Goal: Navigation & Orientation: Find specific page/section

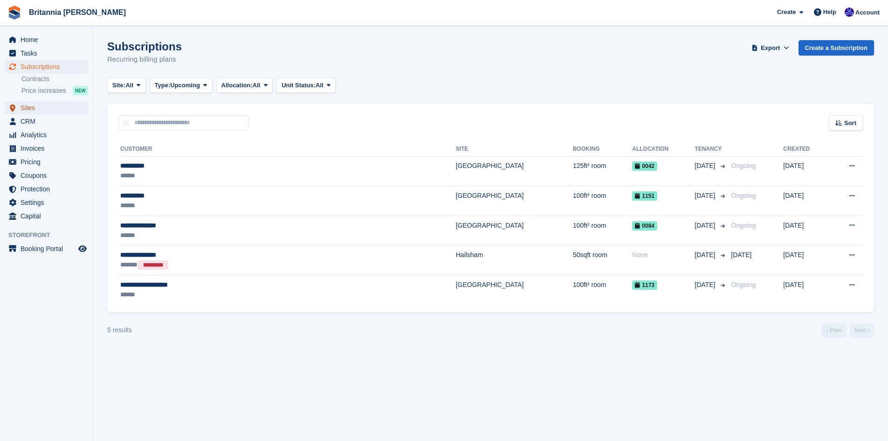
click at [27, 107] on span "Sites" at bounding box center [49, 107] width 56 height 13
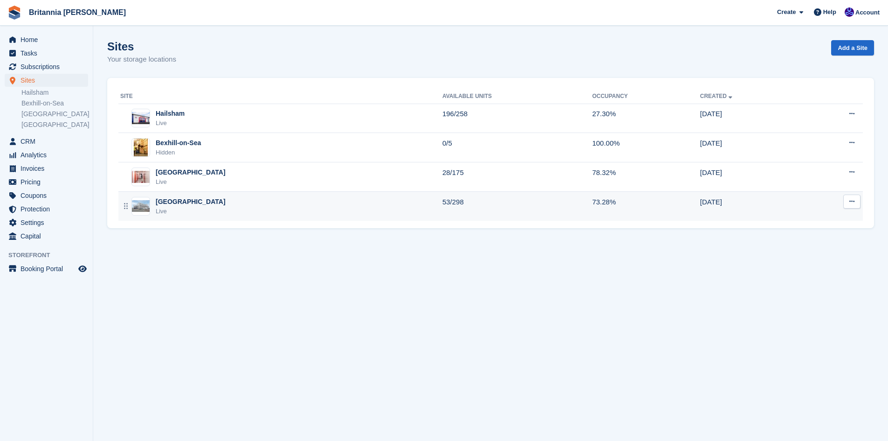
click at [171, 203] on div "[GEOGRAPHIC_DATA]" at bounding box center [191, 202] width 70 height 10
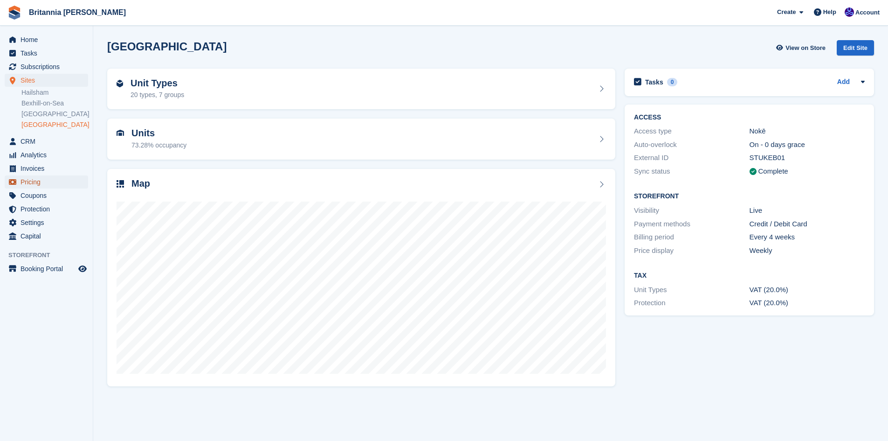
click at [28, 182] on span "Pricing" at bounding box center [49, 181] width 56 height 13
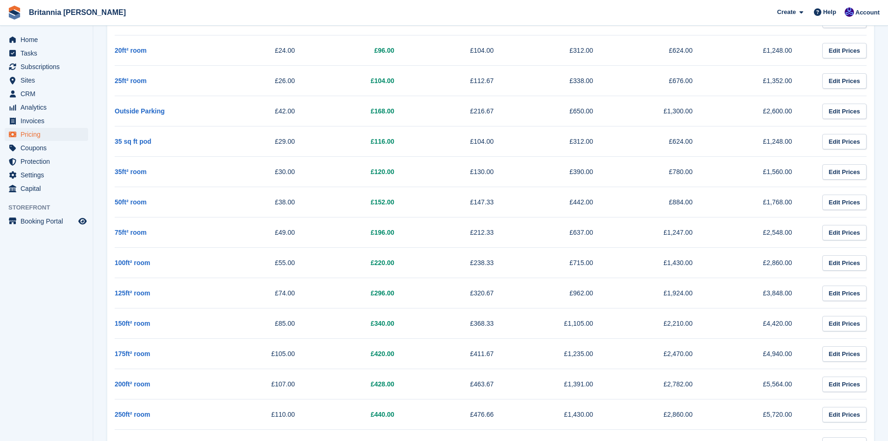
scroll to position [761, 0]
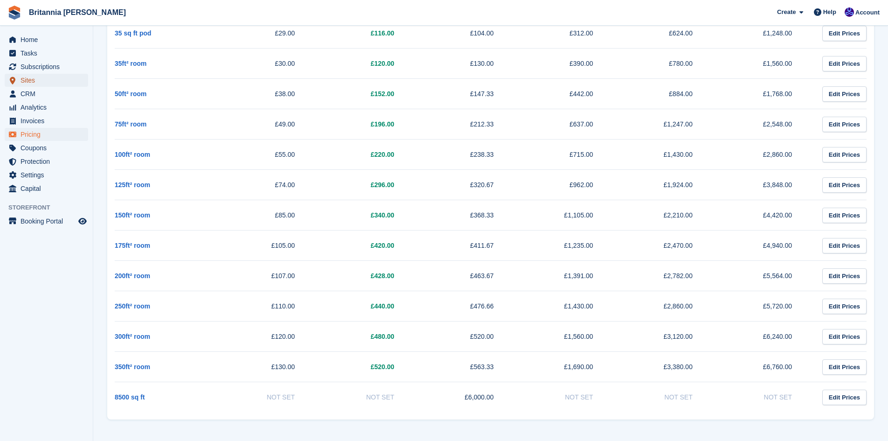
click at [31, 79] on span "Sites" at bounding box center [49, 80] width 56 height 13
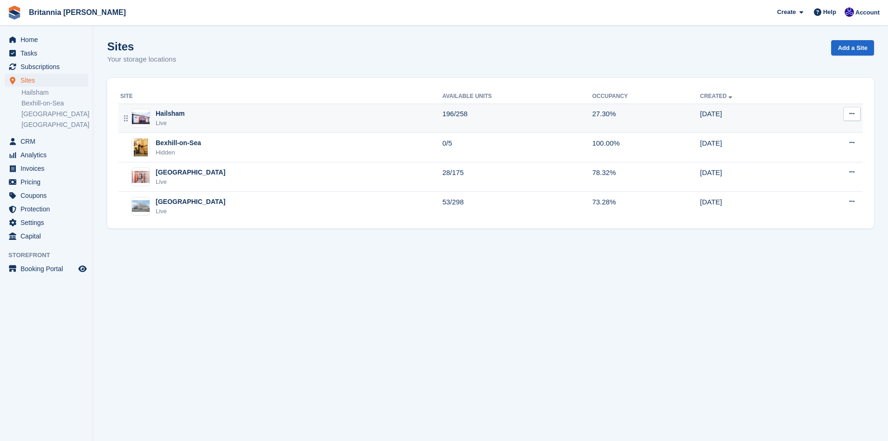
click at [180, 114] on div "Hailsham" at bounding box center [170, 114] width 29 height 10
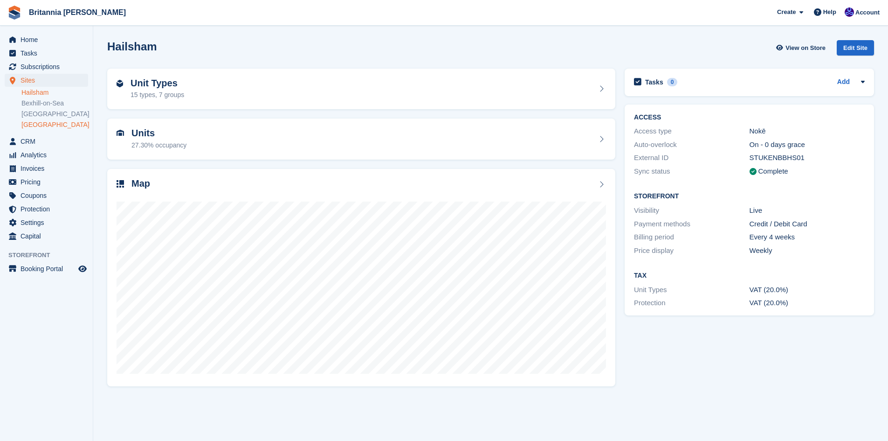
click at [42, 125] on link "[GEOGRAPHIC_DATA]" at bounding box center [54, 124] width 67 height 9
click at [33, 218] on span "Settings" at bounding box center [49, 222] width 56 height 13
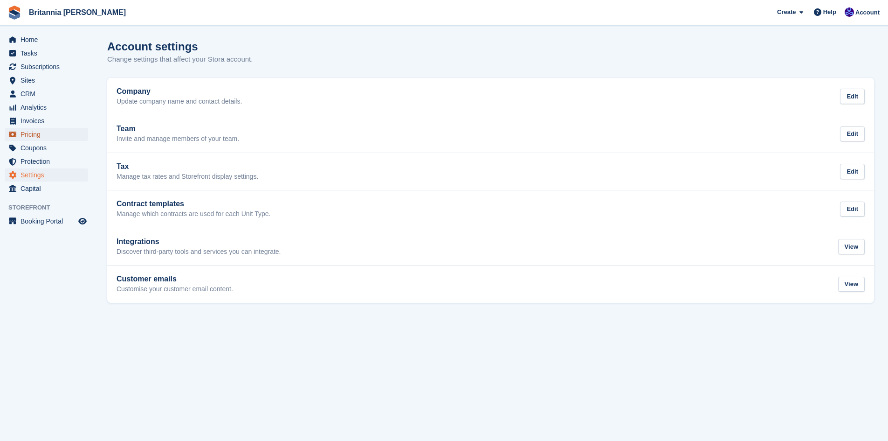
click at [33, 131] on span "Pricing" at bounding box center [49, 134] width 56 height 13
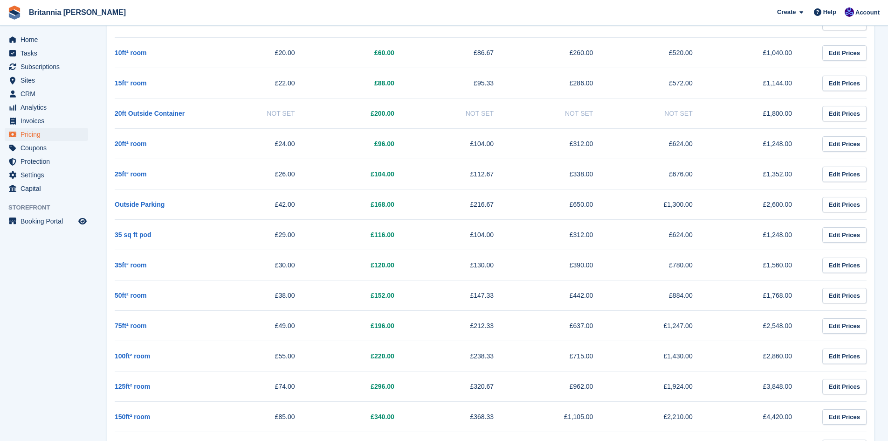
scroll to position [700, 0]
